Goal: Task Accomplishment & Management: Manage account settings

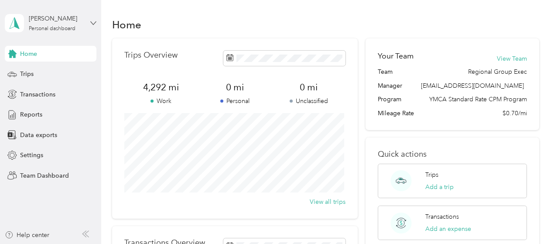
click at [94, 23] on icon at bounding box center [93, 23] width 6 height 6
click at [50, 66] on div "Team dashboard" at bounding box center [96, 71] width 171 height 15
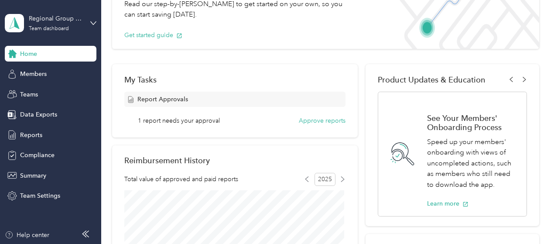
scroll to position [87, 0]
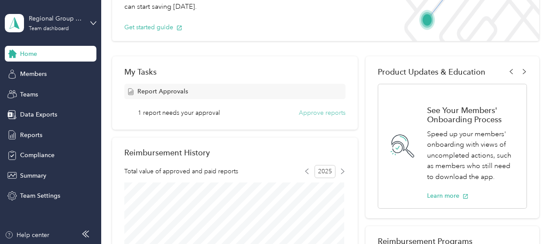
click at [312, 113] on button "Approve reports" at bounding box center [322, 112] width 47 height 9
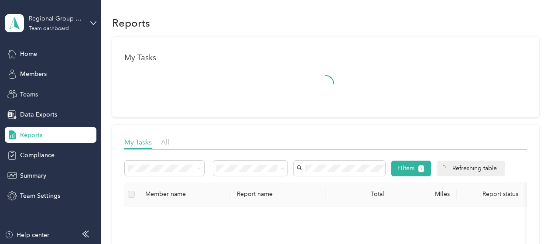
scroll to position [87, 0]
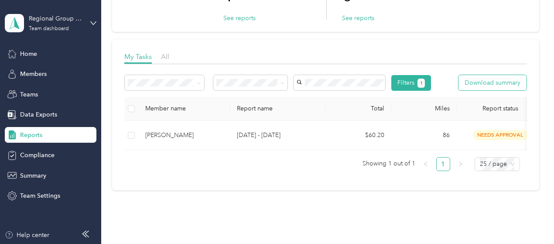
click at [458, 90] on button "Download summary" at bounding box center [492, 82] width 68 height 15
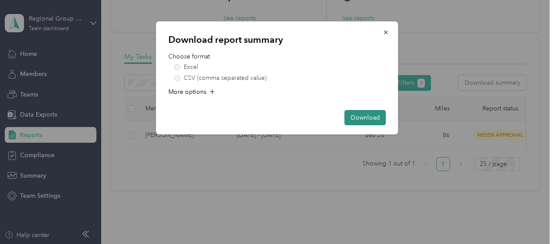
click at [359, 120] on button "Download" at bounding box center [365, 117] width 41 height 15
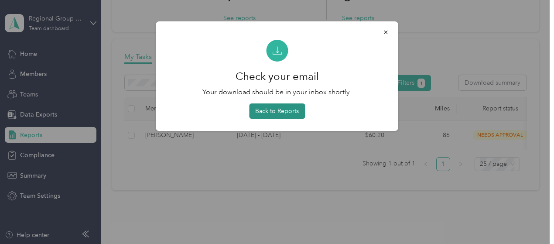
click at [273, 113] on button "Back to Reports" at bounding box center [277, 110] width 56 height 15
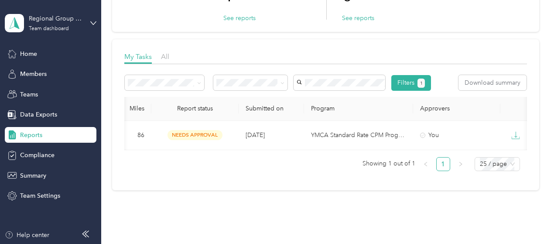
scroll to position [0, 325]
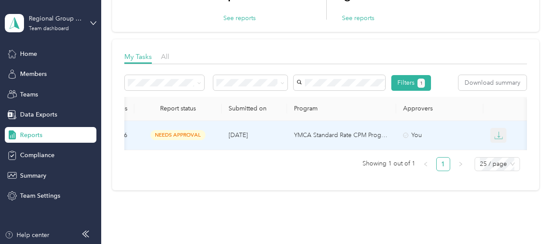
click at [496, 140] on icon "button" at bounding box center [498, 135] width 9 height 9
click at [499, 177] on li "PDF" at bounding box center [503, 171] width 31 height 15
click at [503, 170] on div "PDF" at bounding box center [503, 172] width 18 height 9
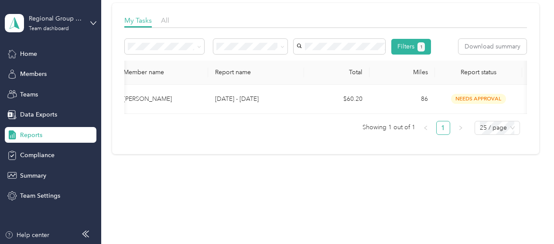
scroll to position [0, 8]
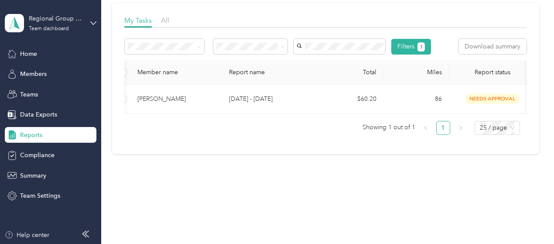
click at [185, 135] on div "Member name Report name Total Miles Report status Submitted on Program Approver…" at bounding box center [325, 98] width 403 height 74
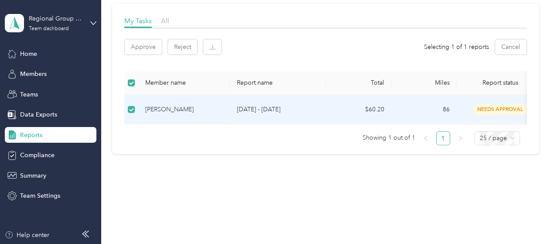
scroll to position [129, 0]
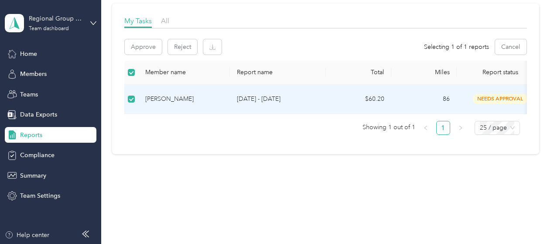
click at [267, 114] on div "Member name Report name Total Miles Report status Submitted on Program Approver…" at bounding box center [325, 98] width 403 height 74
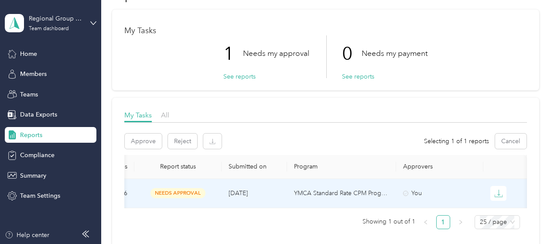
scroll to position [28, 0]
click at [131, 138] on button "Approve" at bounding box center [143, 141] width 37 height 15
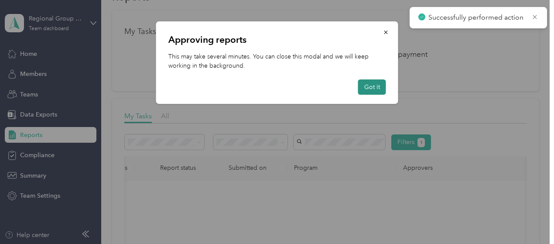
click at [367, 83] on button "Got it" at bounding box center [372, 86] width 28 height 15
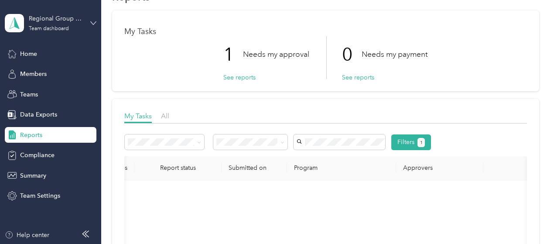
click at [95, 21] on icon at bounding box center [93, 23] width 6 height 6
click at [41, 91] on div "Personal dashboard" at bounding box center [40, 91] width 55 height 9
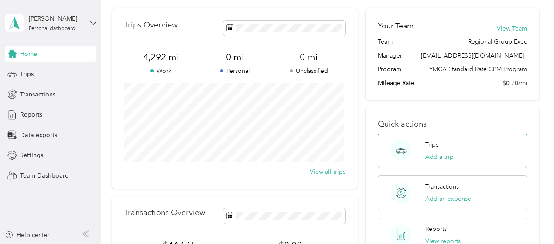
scroll to position [44, 0]
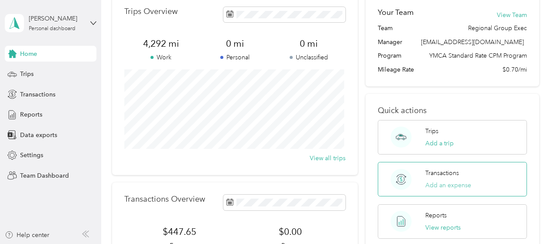
click at [437, 186] on button "Add an expense" at bounding box center [448, 185] width 46 height 9
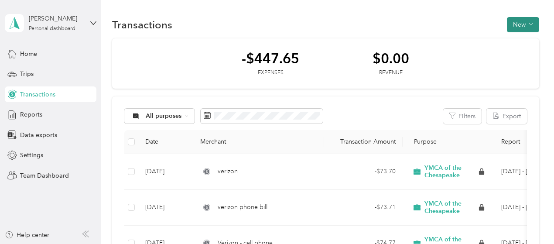
click at [511, 21] on button "New" at bounding box center [523, 24] width 32 height 15
click at [515, 42] on span "Expense" at bounding box center [518, 41] width 24 height 9
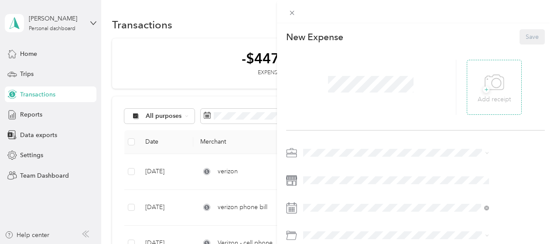
click at [489, 88] on span "+" at bounding box center [486, 89] width 7 height 7
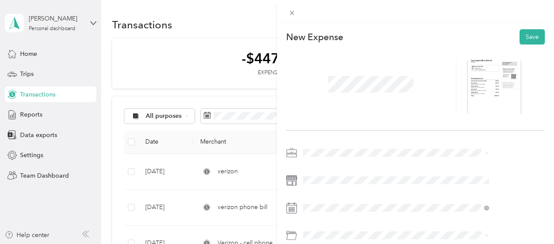
scroll to position [44, 0]
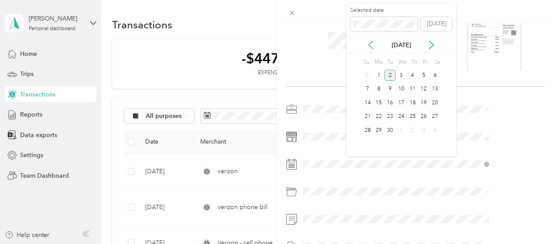
click at [373, 46] on icon at bounding box center [370, 45] width 9 height 9
click at [434, 77] on div "2" at bounding box center [434, 75] width 11 height 11
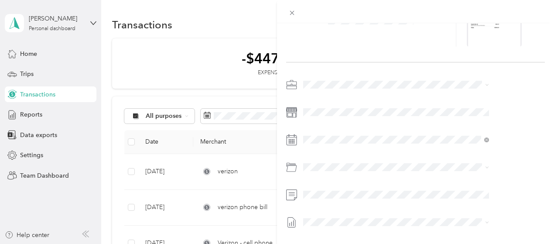
scroll to position [87, 0]
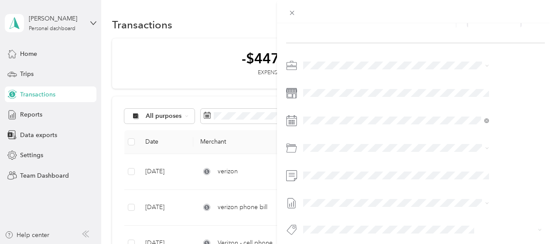
click at [391, 127] on div "Phone Reimbursement 03-2600" at bounding box center [452, 125] width 159 height 20
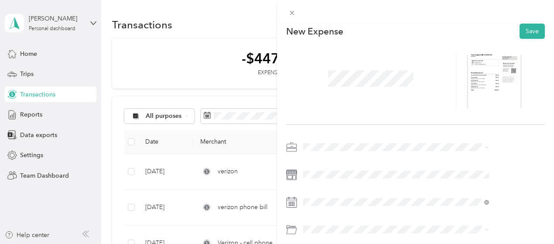
scroll to position [0, 0]
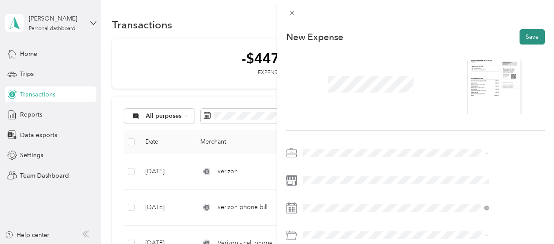
click at [529, 36] on button "Save" at bounding box center [532, 36] width 25 height 15
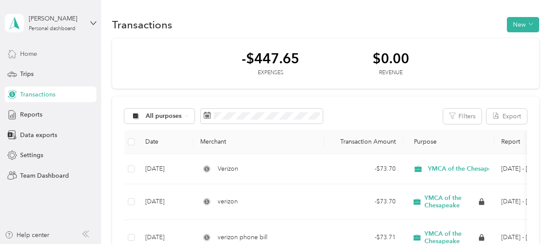
click at [31, 55] on span "Home" at bounding box center [28, 53] width 17 height 9
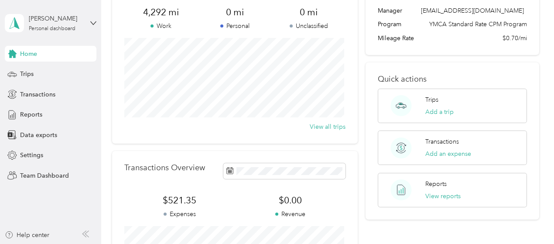
scroll to position [44, 0]
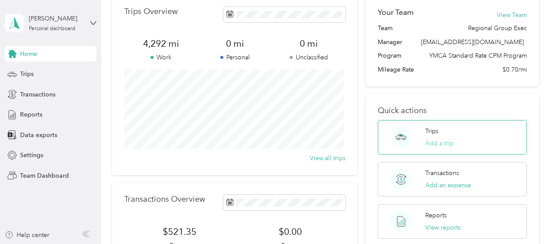
click at [441, 145] on button "Add a trip" at bounding box center [439, 143] width 28 height 9
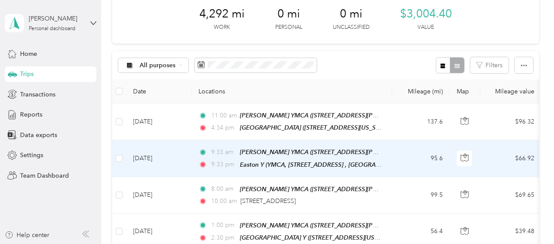
click at [385, 157] on td "9:33 am [PERSON_NAME] YMCA ([STREET_ADDRESS][PERSON_NAME][PERSON_NAME][PERSON_N…" at bounding box center [292, 158] width 201 height 37
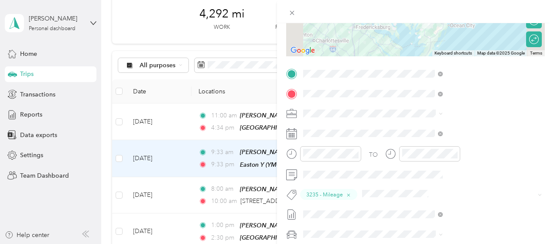
scroll to position [144, 0]
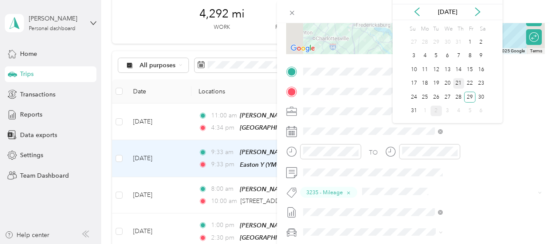
click at [458, 83] on div "21" at bounding box center [458, 83] width 11 height 11
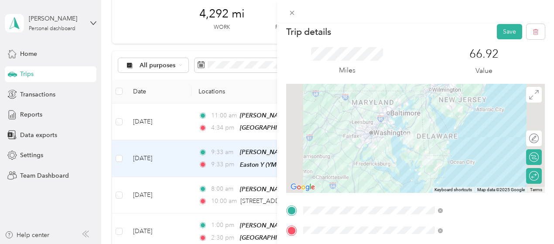
scroll to position [0, 0]
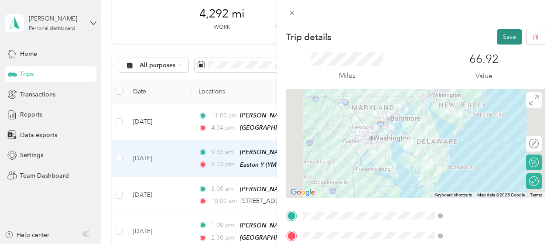
click at [504, 42] on button "Save" at bounding box center [509, 36] width 25 height 15
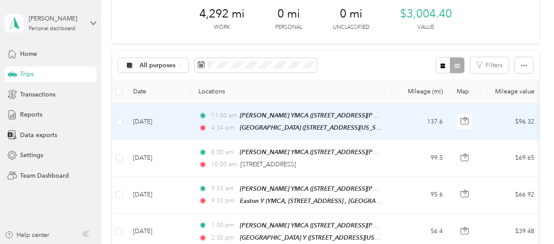
click at [299, 123] on div "[GEOGRAPHIC_DATA] ([STREET_ADDRESS][US_STATE])" at bounding box center [311, 128] width 142 height 10
click at [154, 120] on td "[DATE]" at bounding box center [158, 121] width 65 height 37
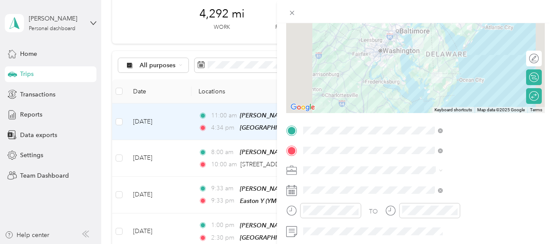
scroll to position [95, 0]
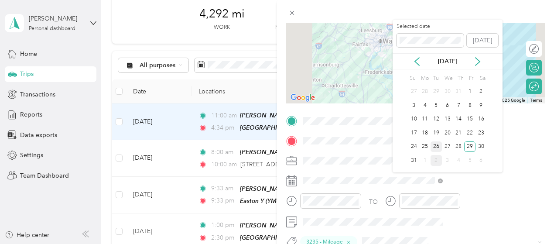
click at [436, 145] on div "26" at bounding box center [436, 146] width 11 height 11
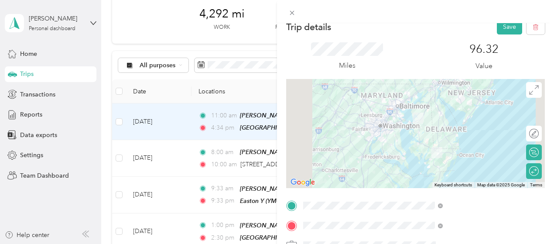
scroll to position [0, 0]
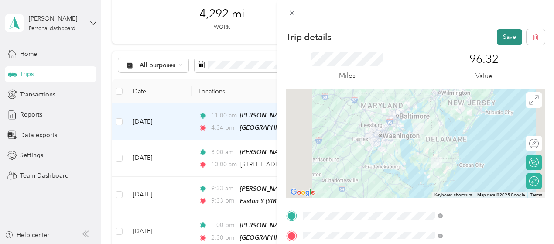
click at [500, 36] on button "Save" at bounding box center [509, 36] width 25 height 15
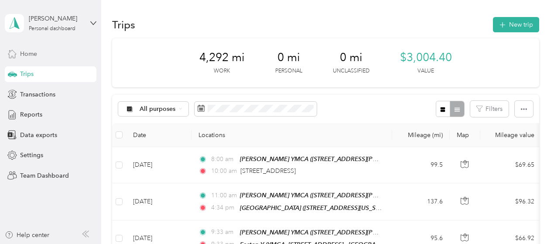
click at [34, 53] on span "Home" at bounding box center [28, 53] width 17 height 9
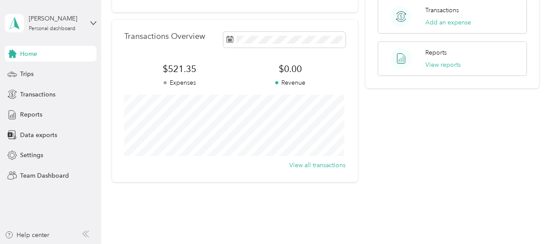
scroll to position [235, 0]
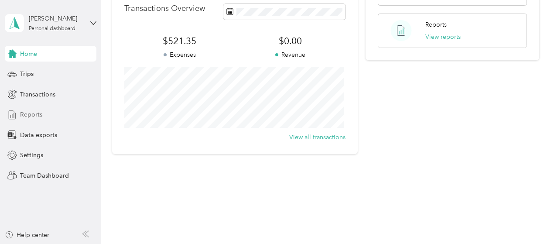
click at [39, 116] on span "Reports" at bounding box center [31, 114] width 22 height 9
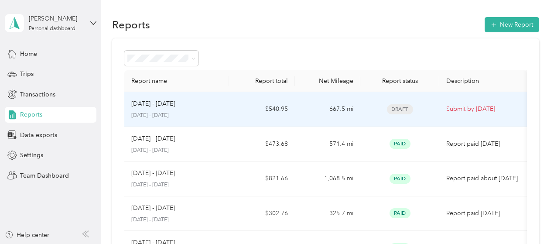
click at [147, 112] on p "[DATE] - [DATE]" at bounding box center [176, 116] width 91 height 8
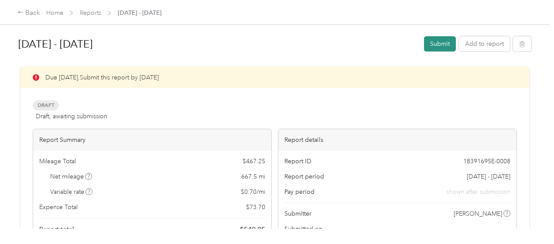
click at [432, 41] on button "Submit" at bounding box center [440, 43] width 32 height 15
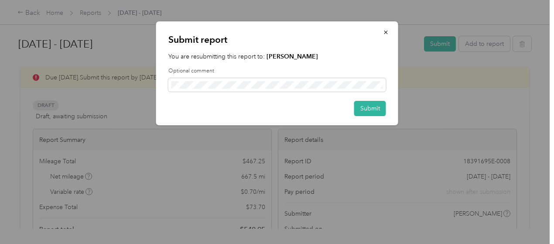
drag, startPoint x: 432, startPoint y: 41, endPoint x: 455, endPoint y: 154, distance: 115.3
click at [464, 162] on div at bounding box center [277, 122] width 554 height 244
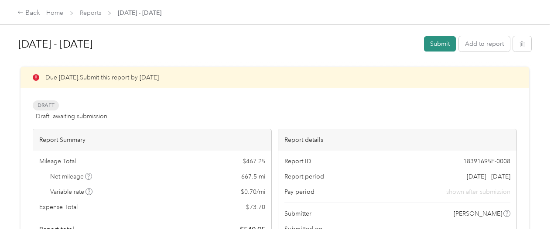
click at [434, 43] on button "Submit" at bounding box center [440, 43] width 32 height 15
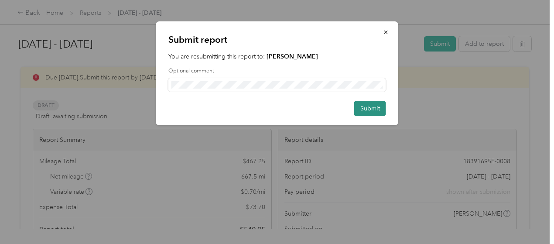
click at [369, 108] on button "Submit" at bounding box center [370, 108] width 32 height 15
